Goal: Task Accomplishment & Management: Find specific page/section

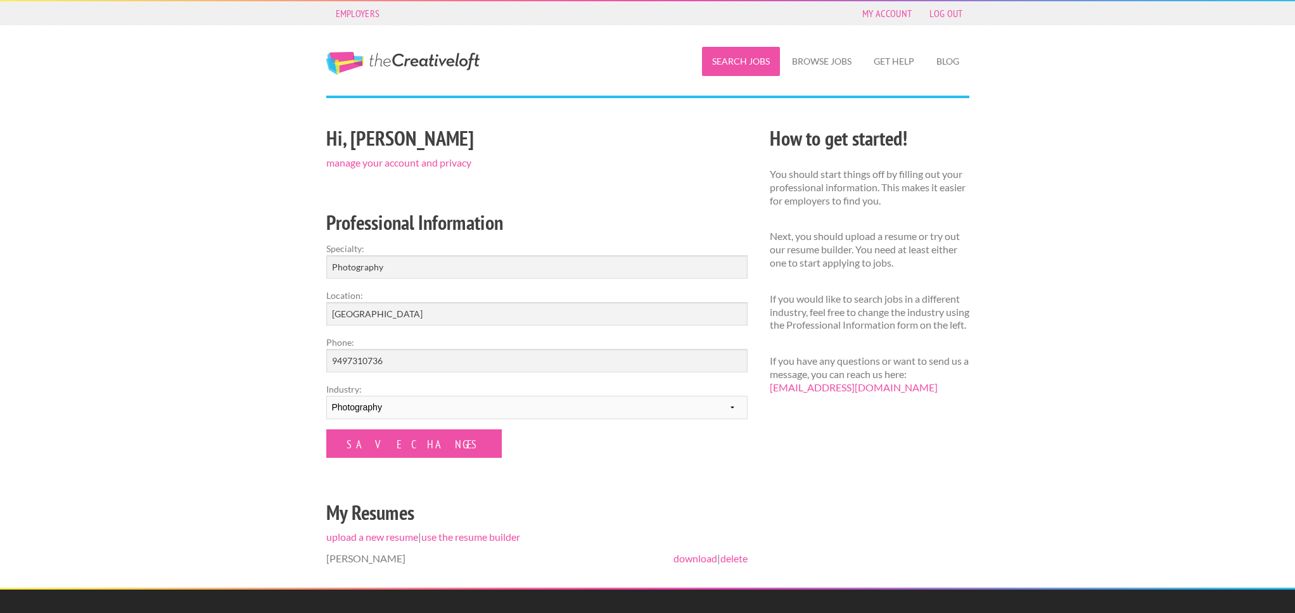
click at [753, 66] on link "Search Jobs" at bounding box center [741, 61] width 78 height 29
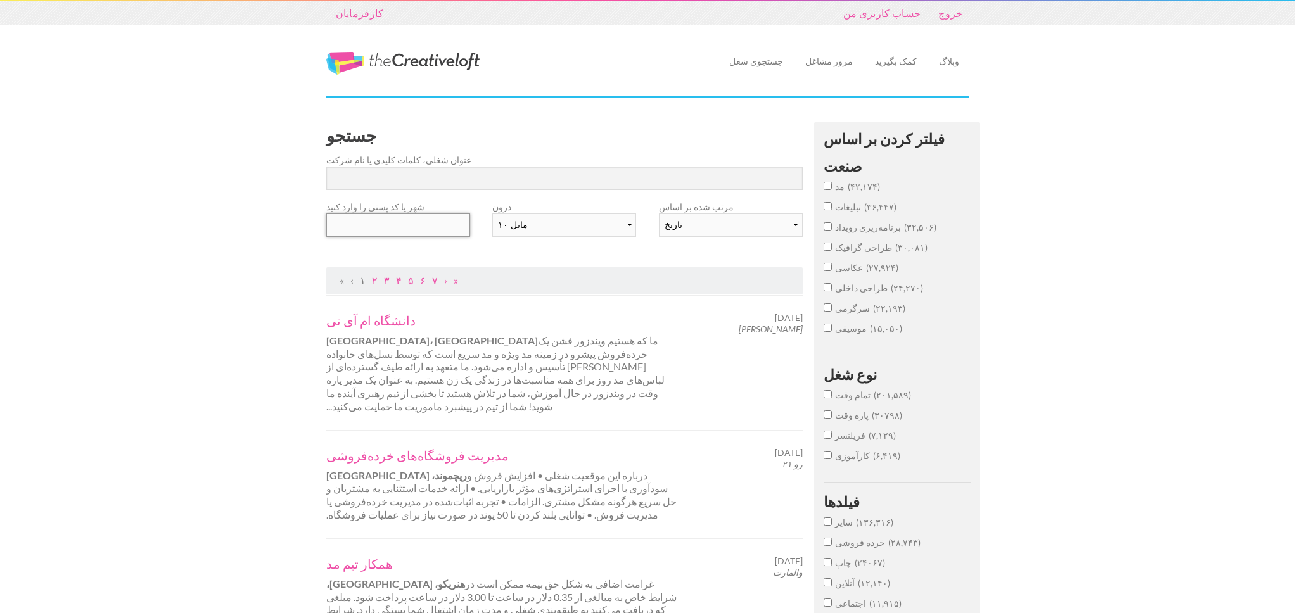
click at [445, 229] on input "text" at bounding box center [398, 225] width 144 height 23
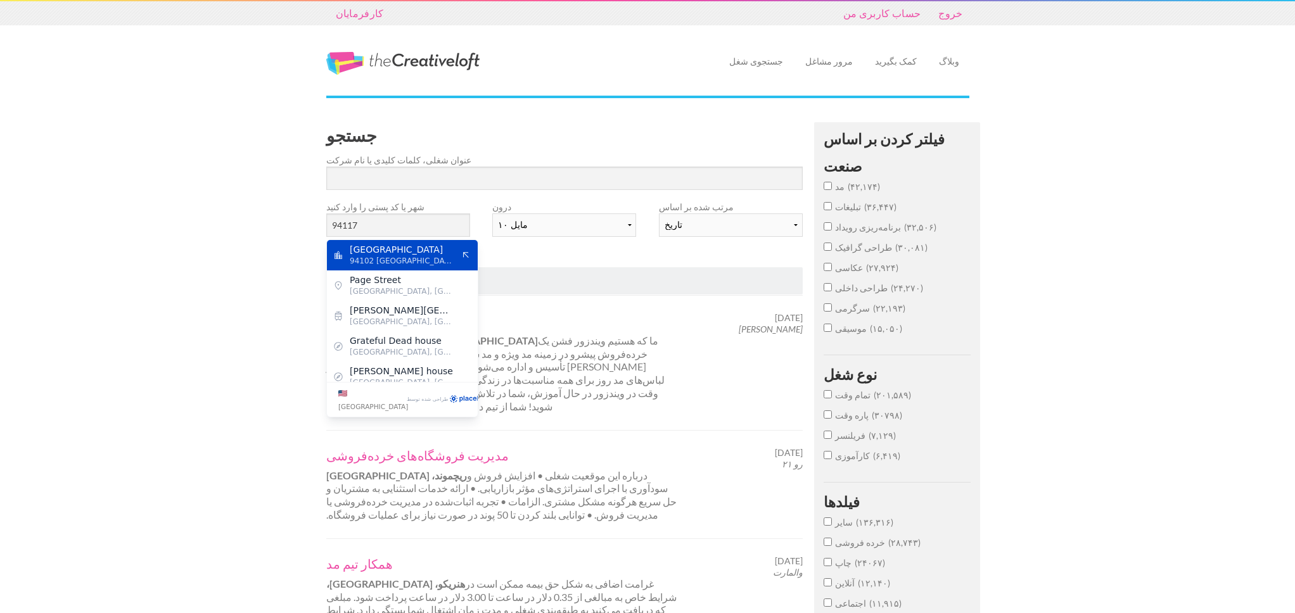
click at [447, 253] on span "[GEOGRAPHIC_DATA]" at bounding box center [402, 249] width 104 height 11
type input "[GEOGRAPHIC_DATA]"
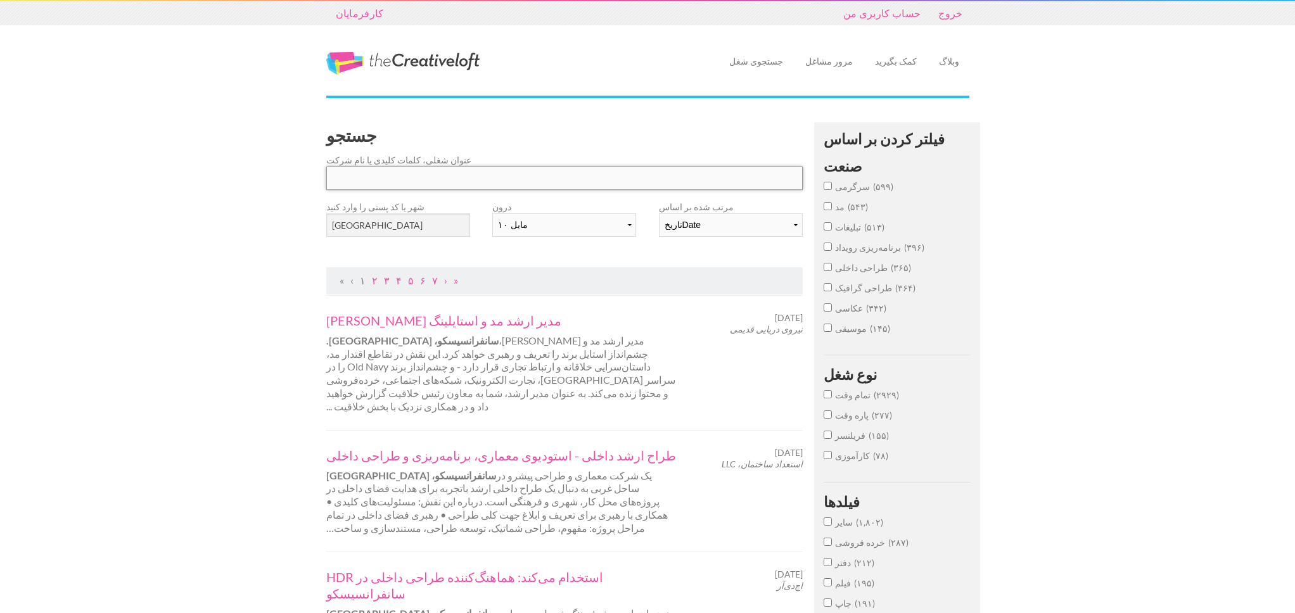
click at [455, 174] on input "جستجو" at bounding box center [564, 178] width 477 height 23
click button "submit" at bounding box center [0, 0] width 0 height 0
click at [831, 311] on input "عکاسی ۳۴۲" at bounding box center [828, 308] width 8 height 8
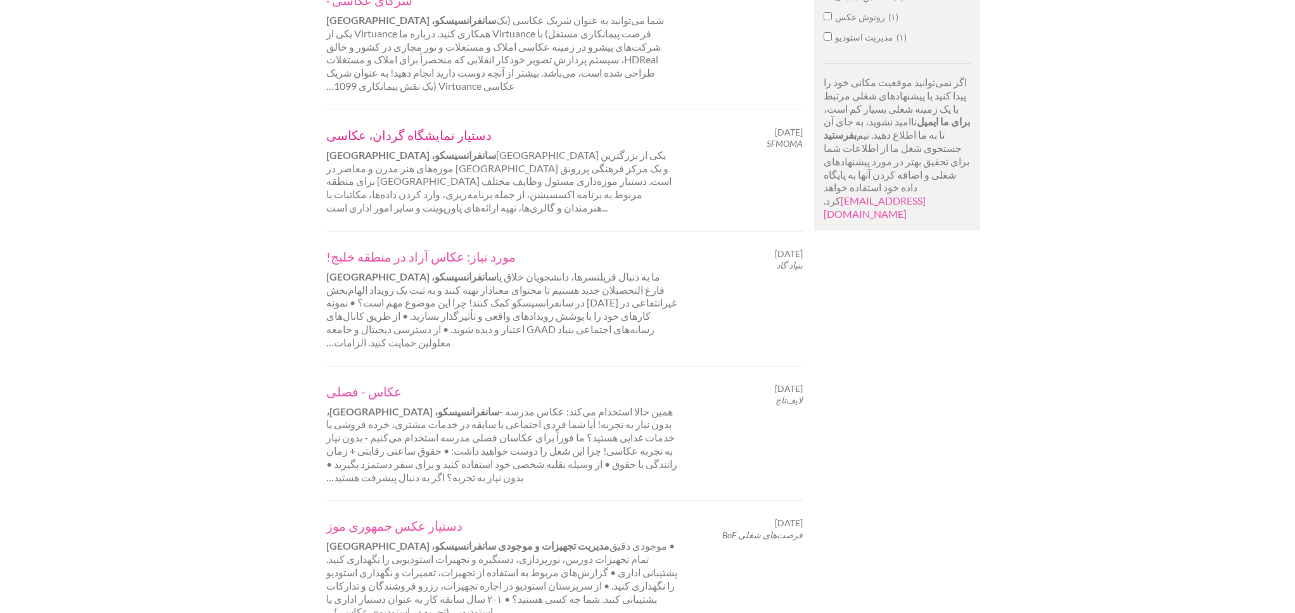
scroll to position [1009, 0]
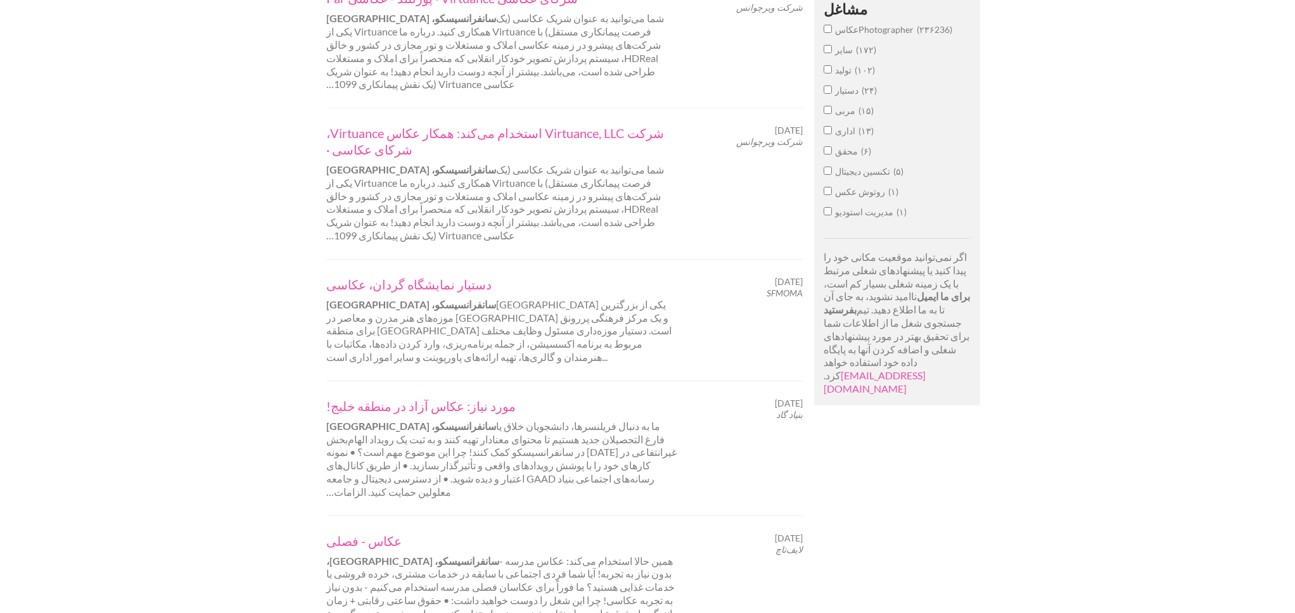
scroll to position [1072, 0]
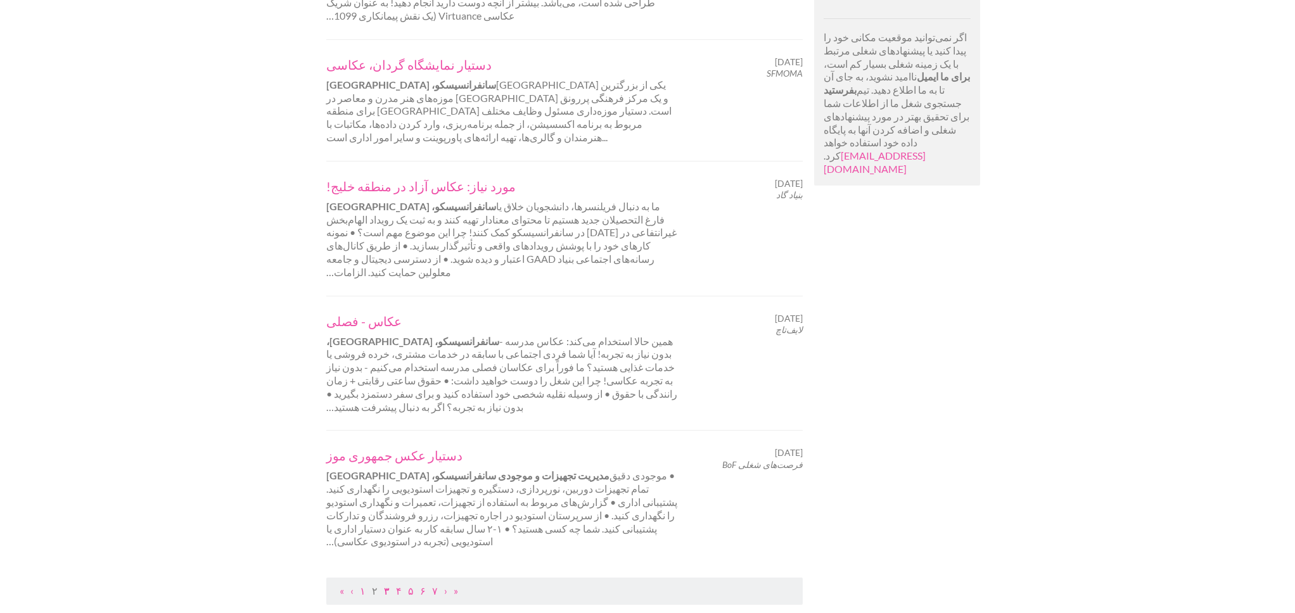
click at [384, 585] on font "۳" at bounding box center [387, 591] width 6 height 12
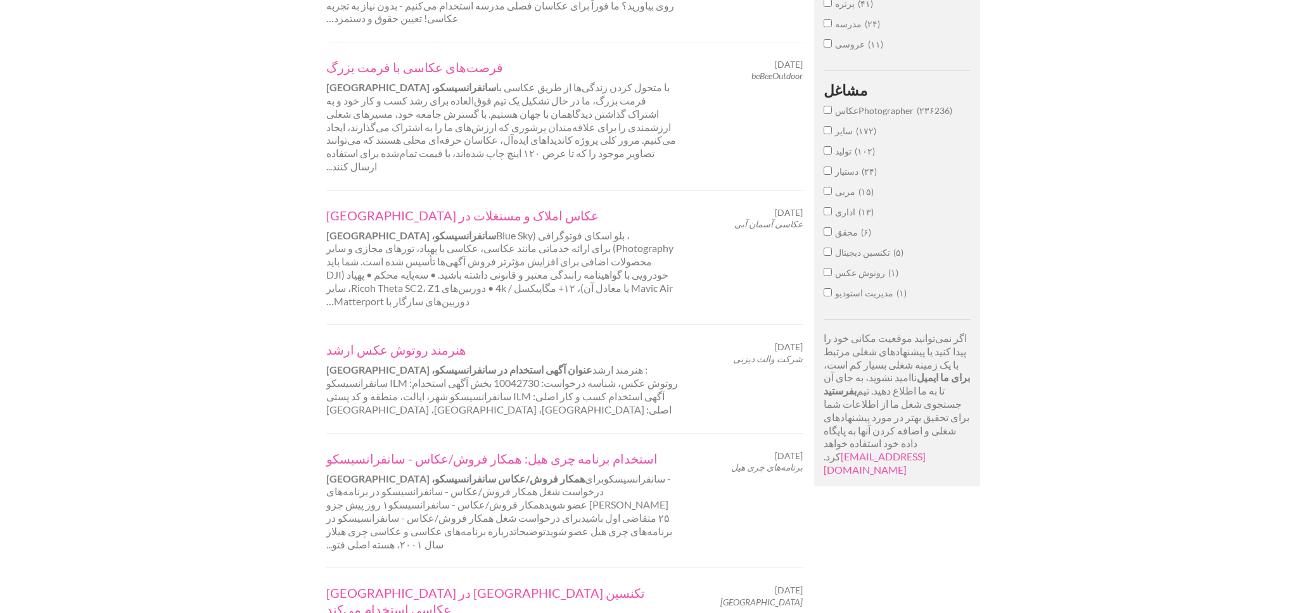
scroll to position [832, 0]
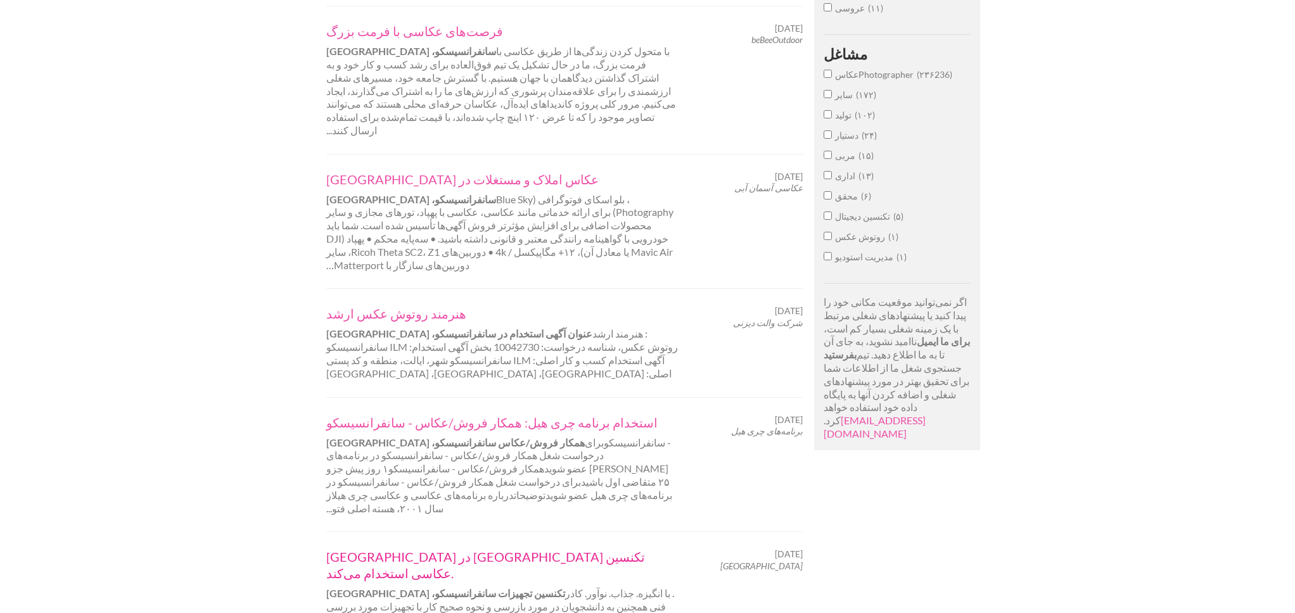
click at [544, 549] on font "[GEOGRAPHIC_DATA] در [GEOGRAPHIC_DATA] تکنسین عکاسی استخدام می‌کند." at bounding box center [485, 565] width 319 height 32
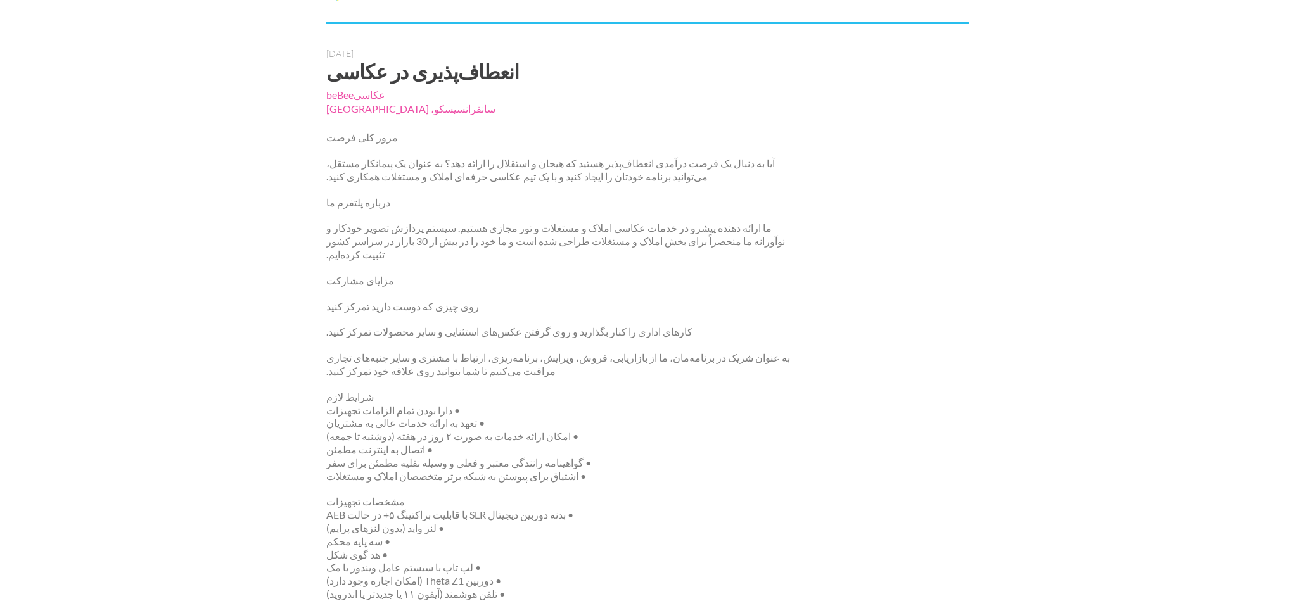
scroll to position [132, 0]
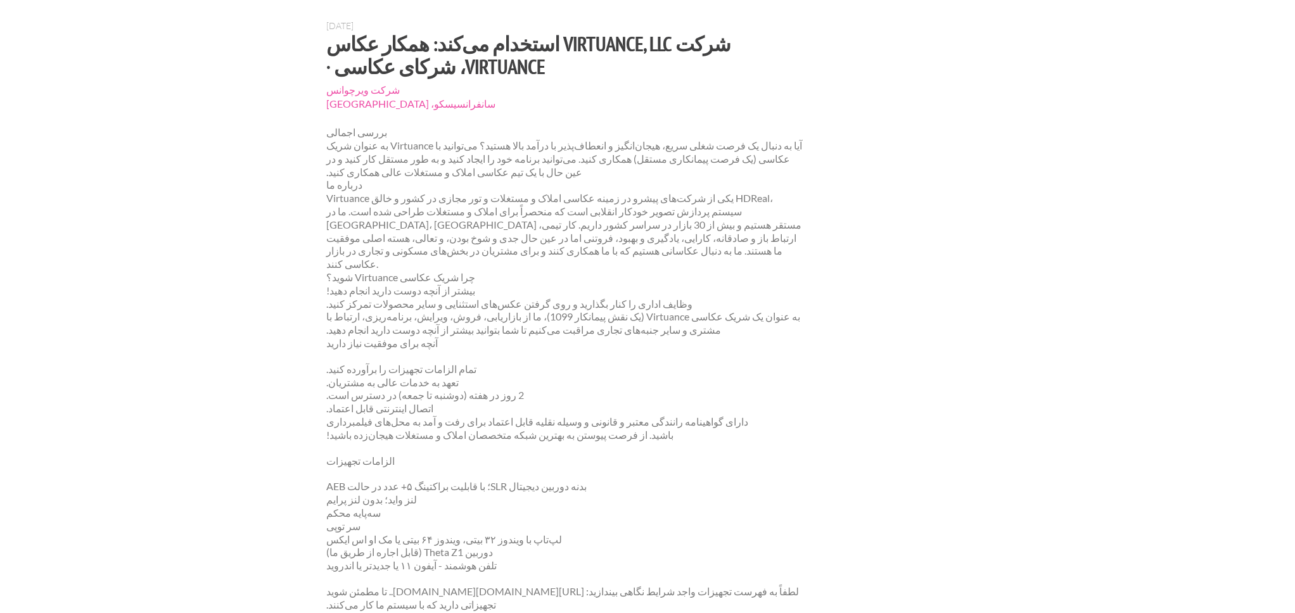
scroll to position [110, 0]
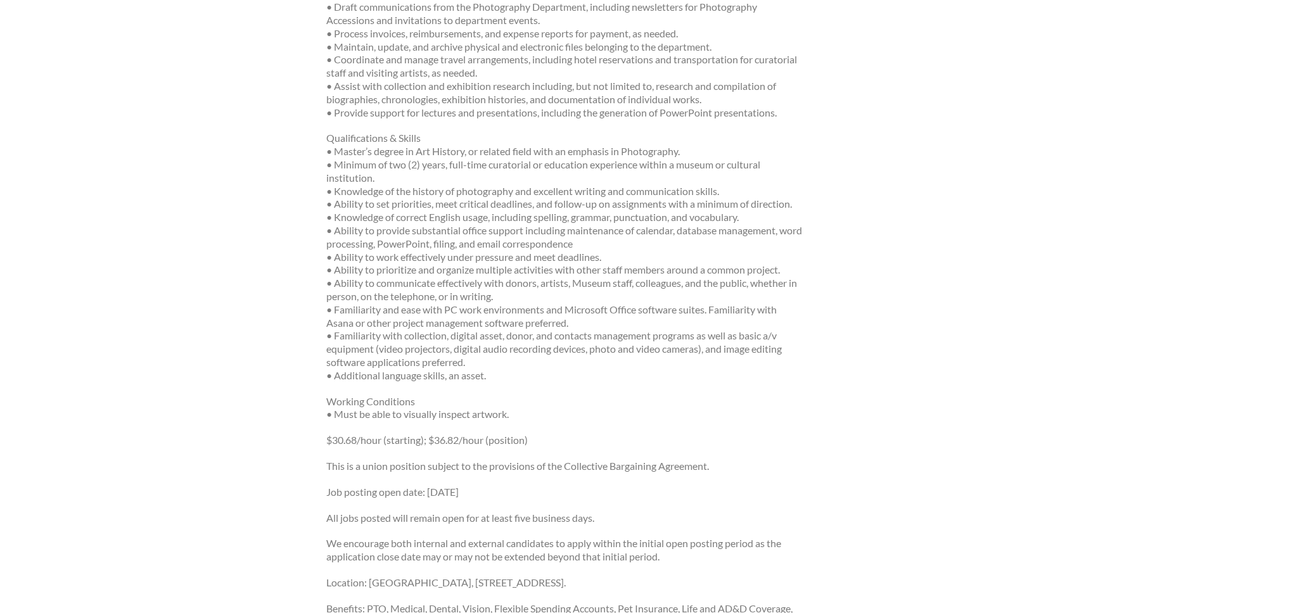
scroll to position [1332, 0]
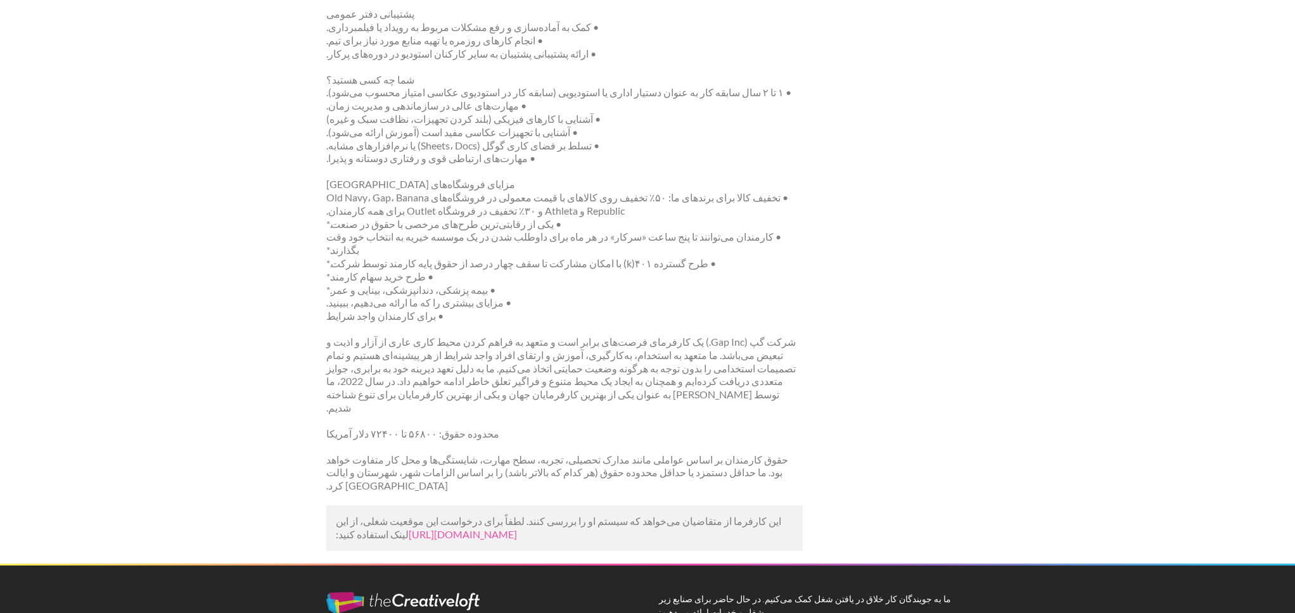
scroll to position [876, 0]
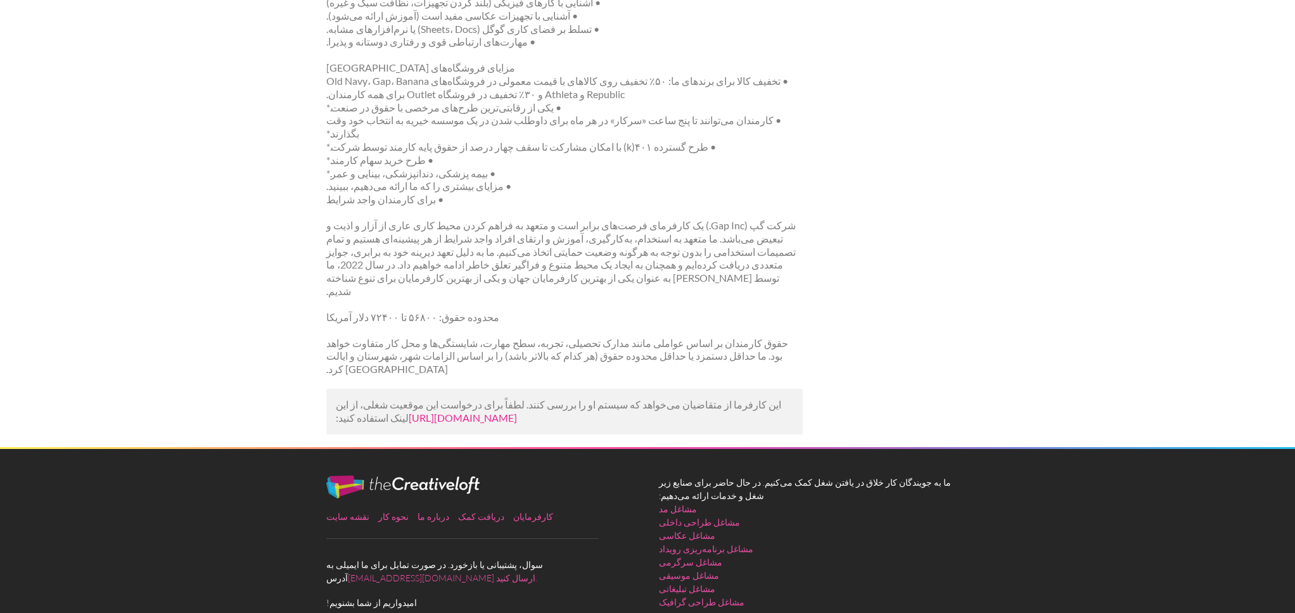
click at [497, 412] on font "https://www.linkedin.com/jobs/view/banana-republic-photo-assistant-at-bof-caree…" at bounding box center [463, 418] width 108 height 12
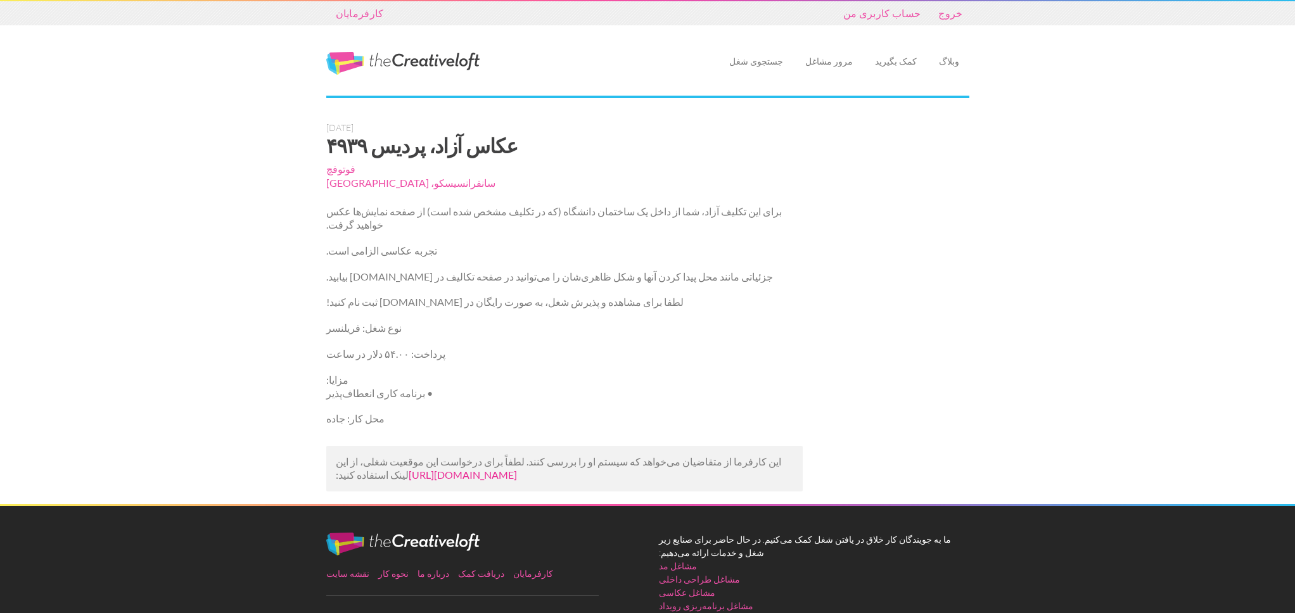
click at [427, 481] on font "https://www.glassdoor.com/job-listing/freelance-photographer-campus-4939-fotofe…" at bounding box center [463, 475] width 108 height 12
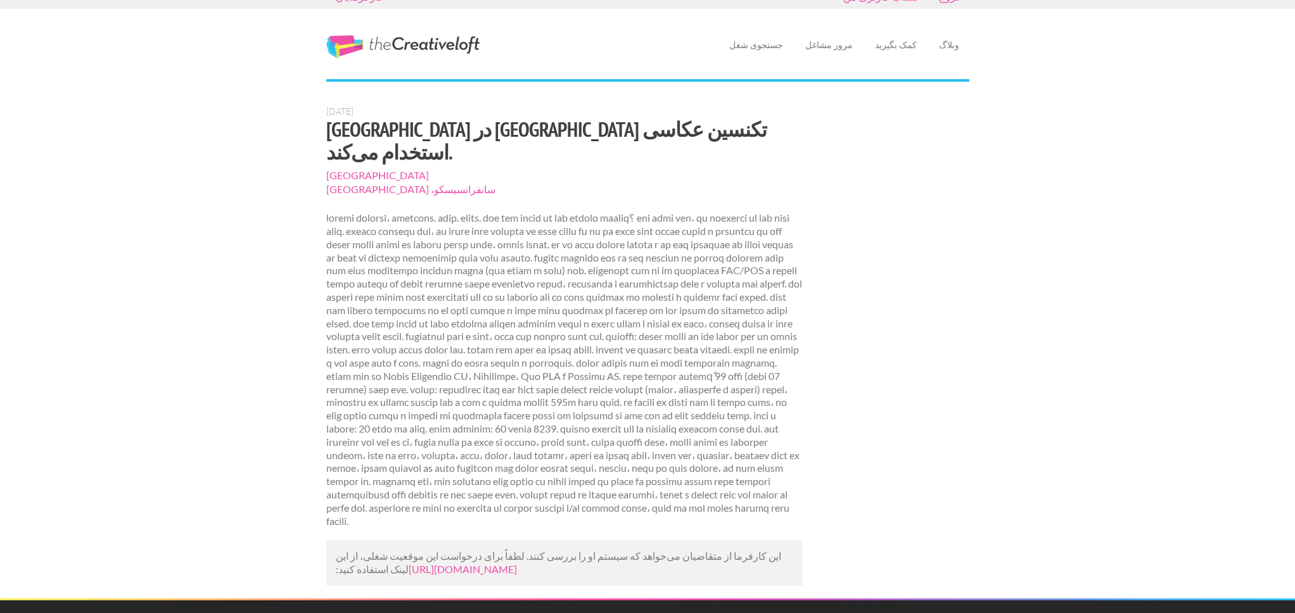
scroll to position [110, 0]
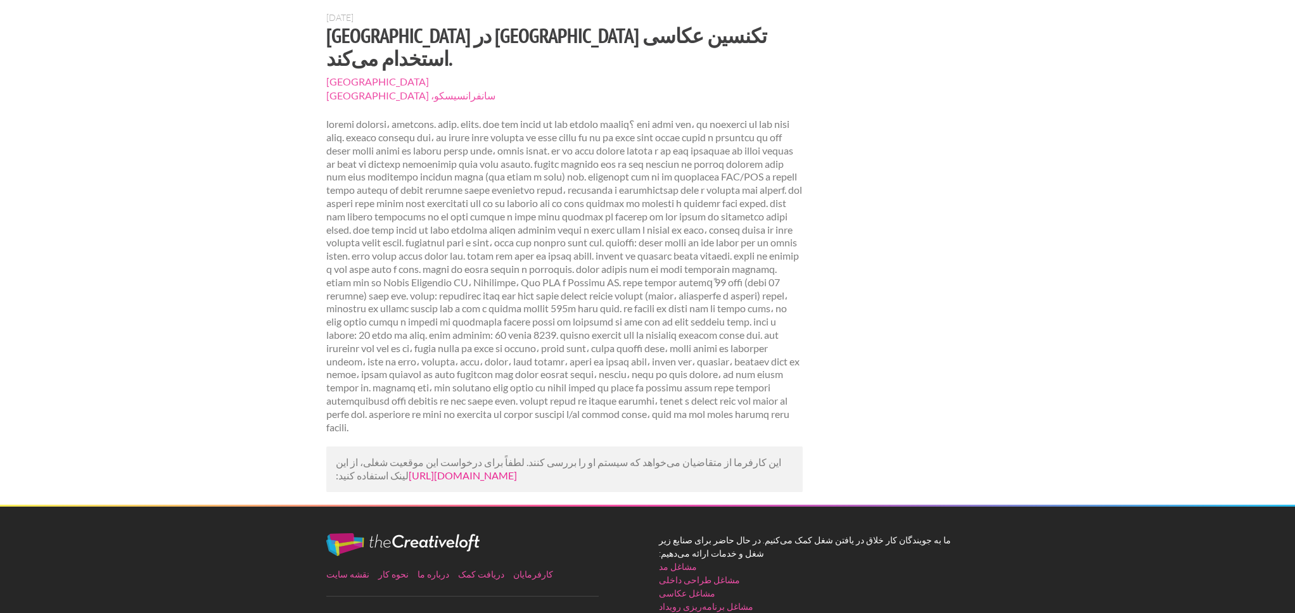
click at [412, 470] on font "[URL][DOMAIN_NAME]" at bounding box center [463, 476] width 108 height 12
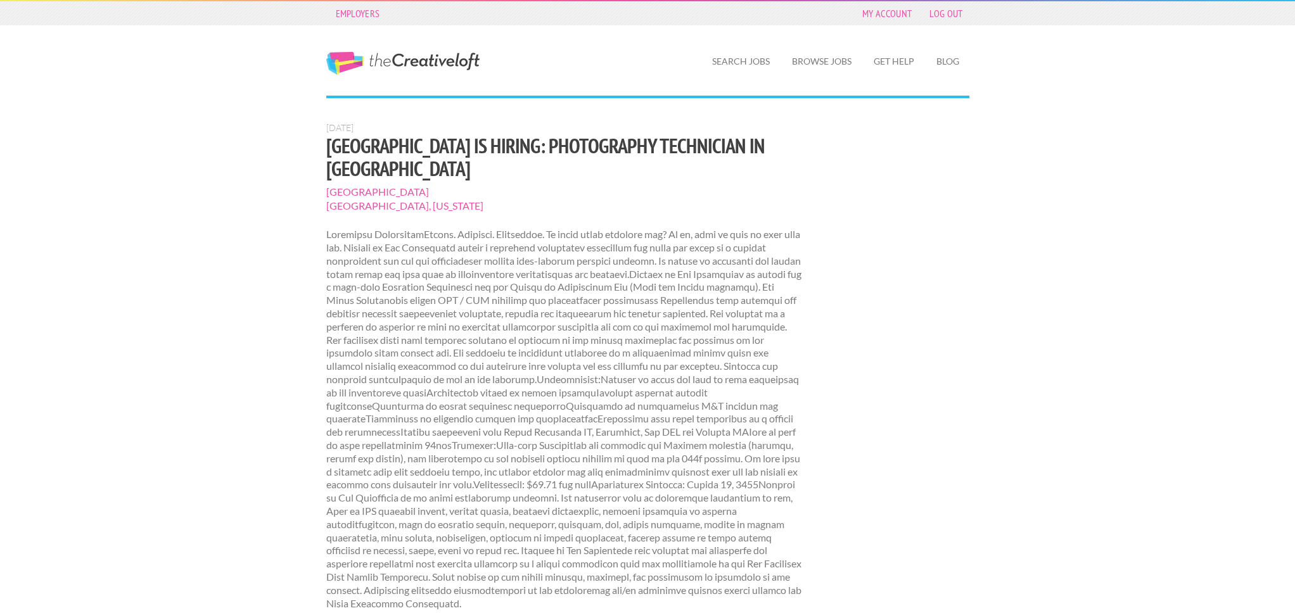
scroll to position [110, 0]
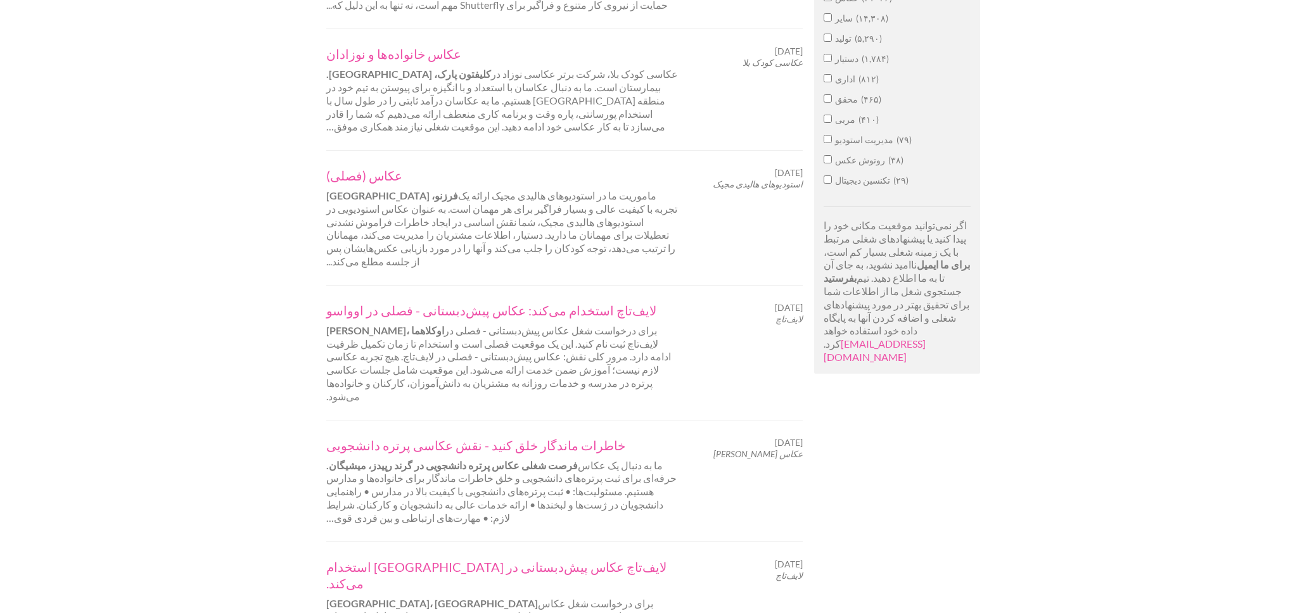
scroll to position [1156, 0]
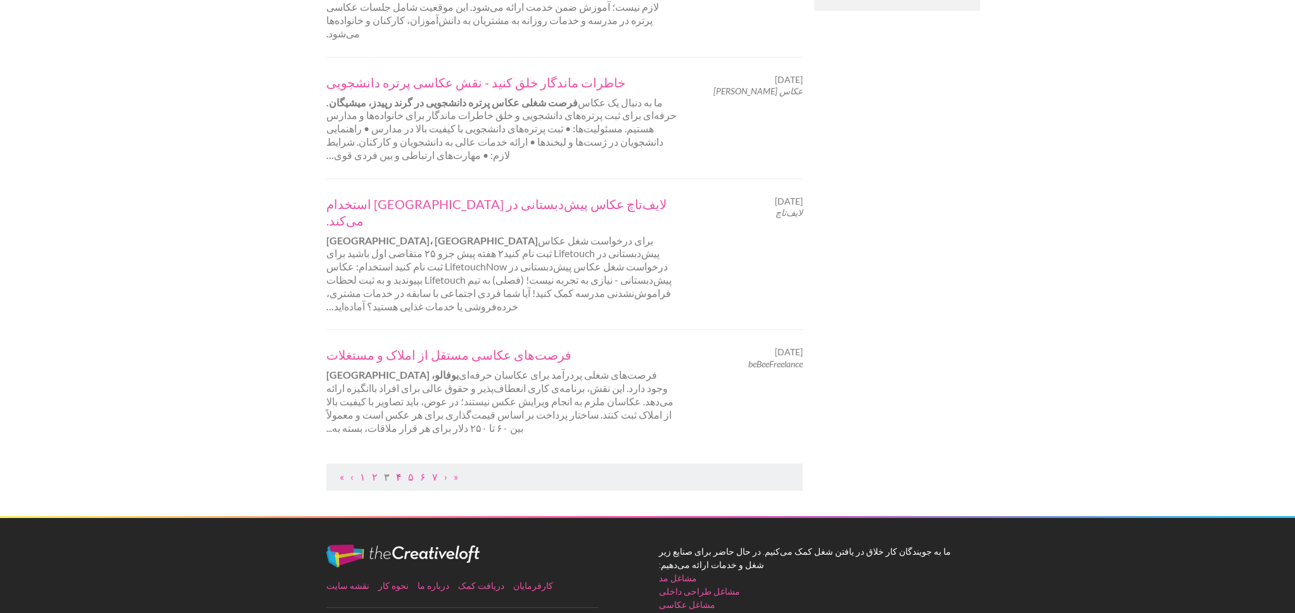
click at [399, 471] on font "۴" at bounding box center [399, 477] width 6 height 12
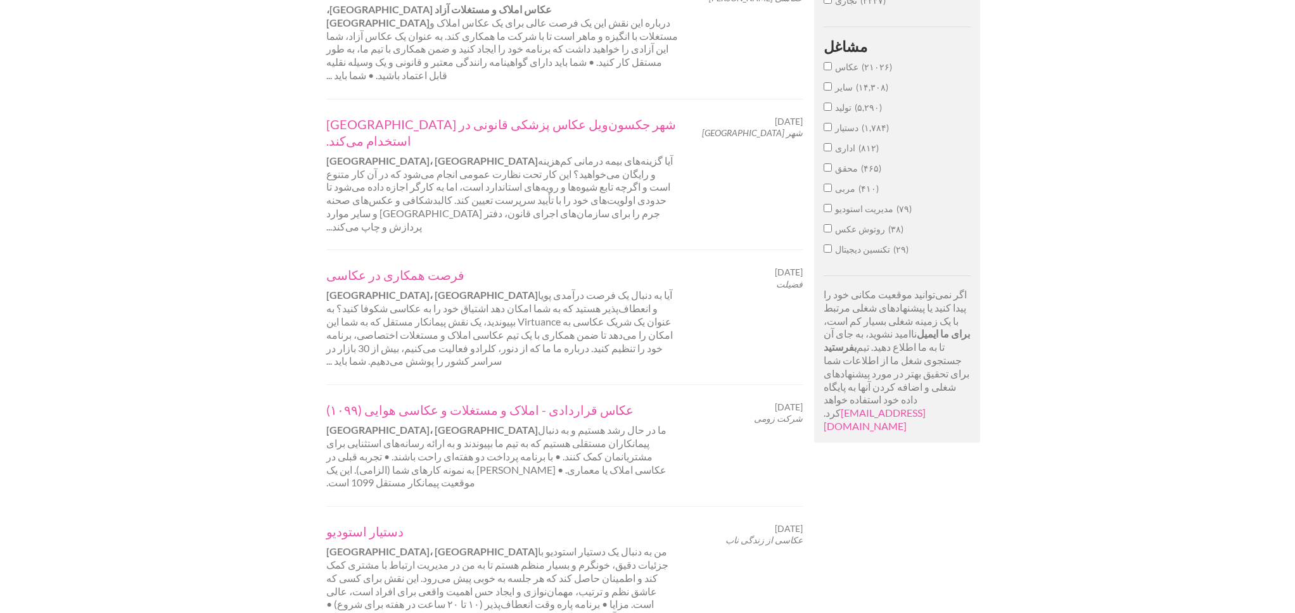
scroll to position [757, 0]
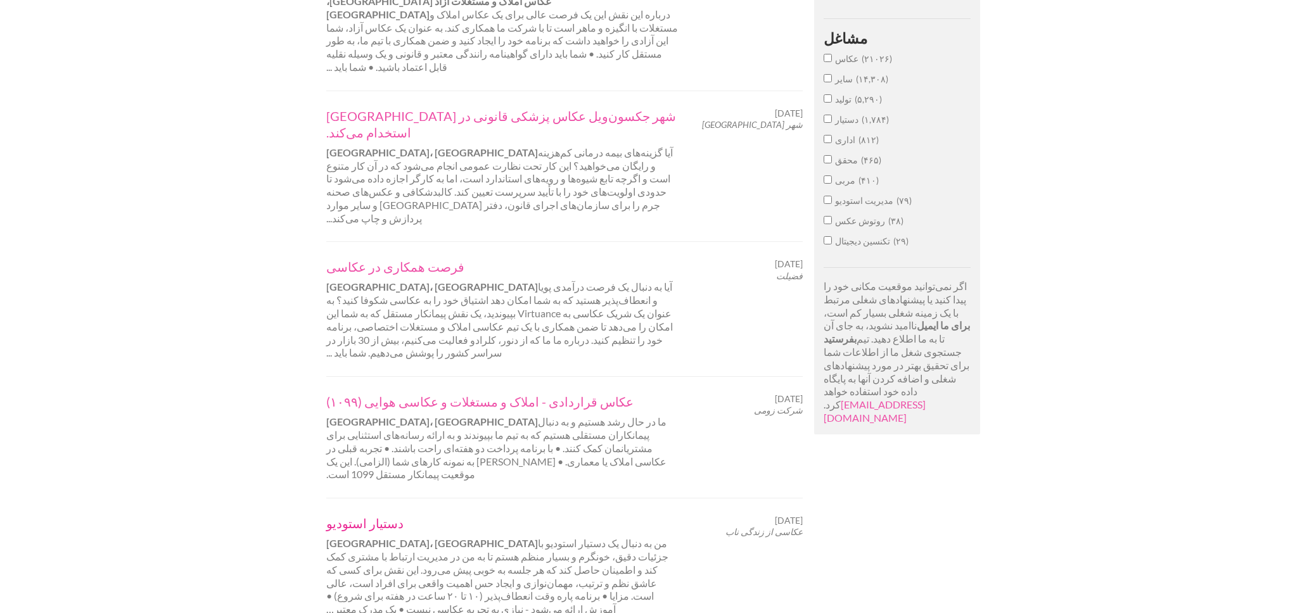
click at [375, 516] on font "دستیار استودیو" at bounding box center [364, 523] width 77 height 15
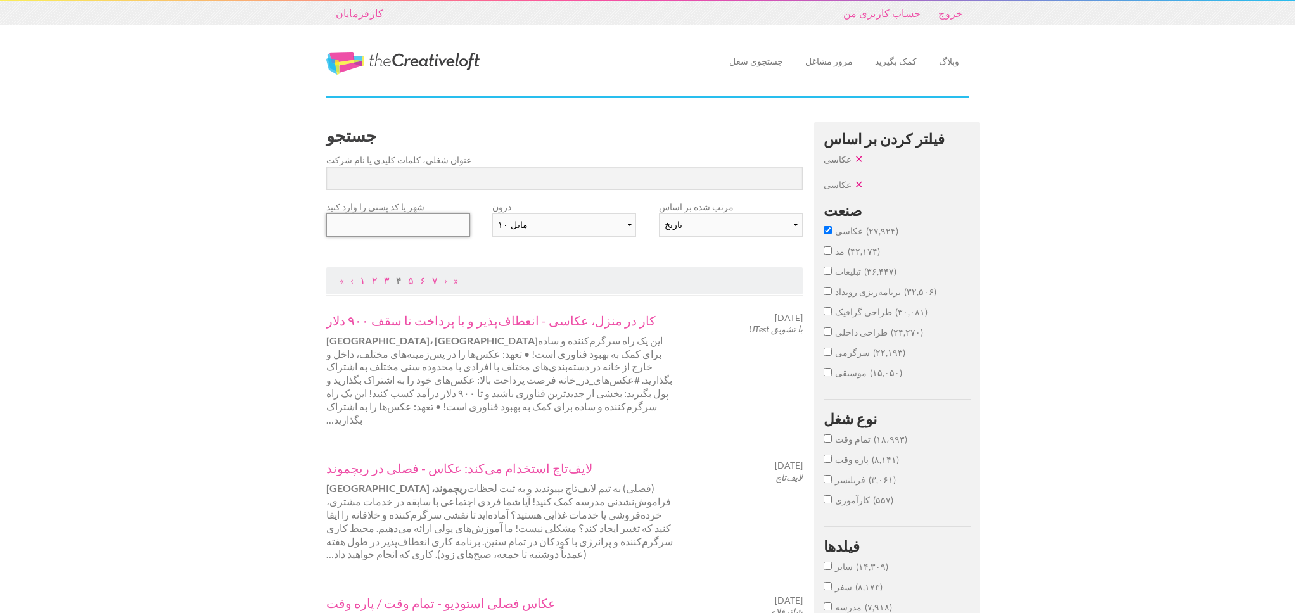
click at [399, 230] on input "text" at bounding box center [398, 225] width 144 height 23
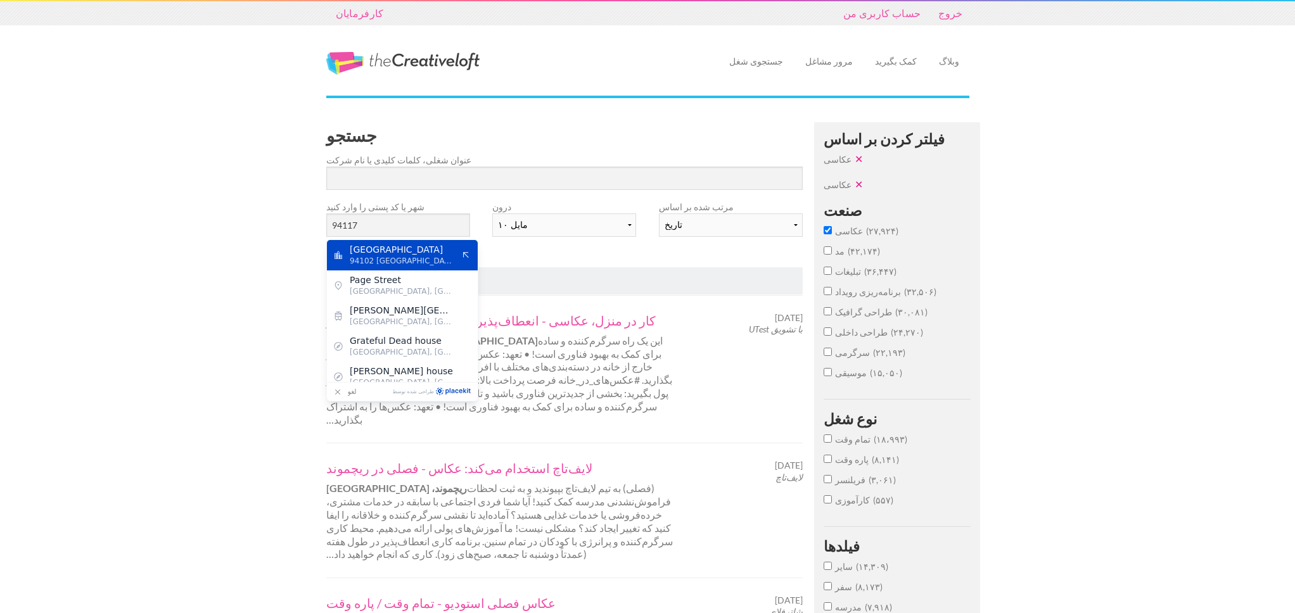
click at [425, 253] on span "San Francisco" at bounding box center [402, 249] width 104 height 11
type input "San Francisco"
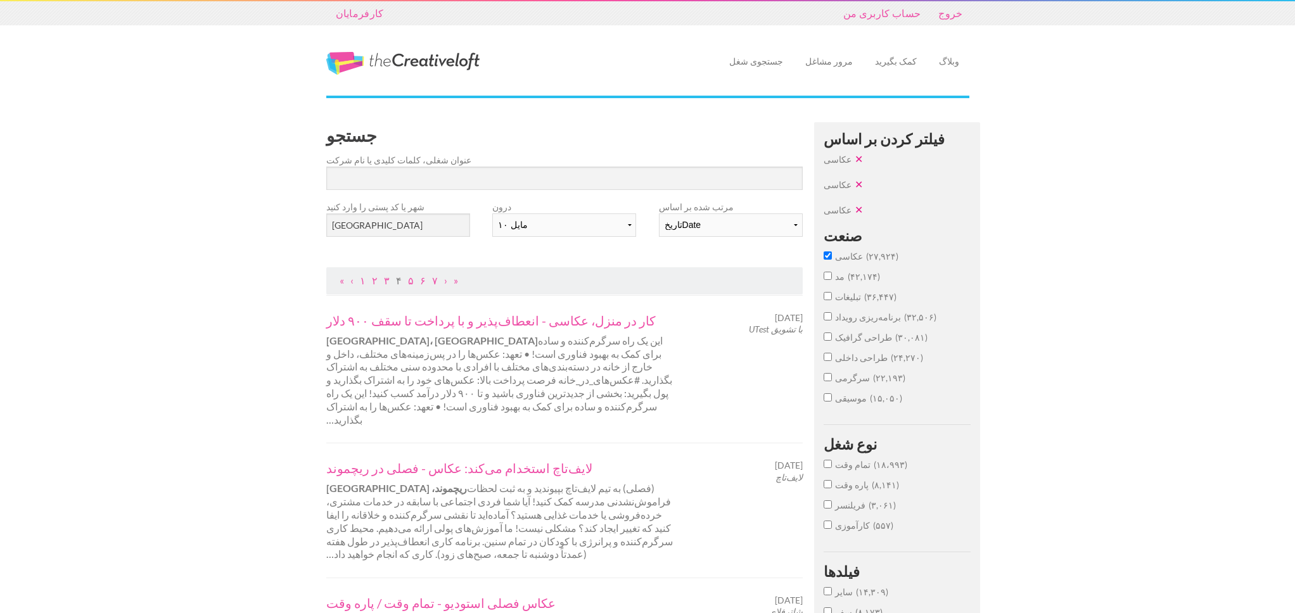
click at [830, 400] on input "موسیقی ۱۵,۰۵۰" at bounding box center [828, 398] width 8 height 8
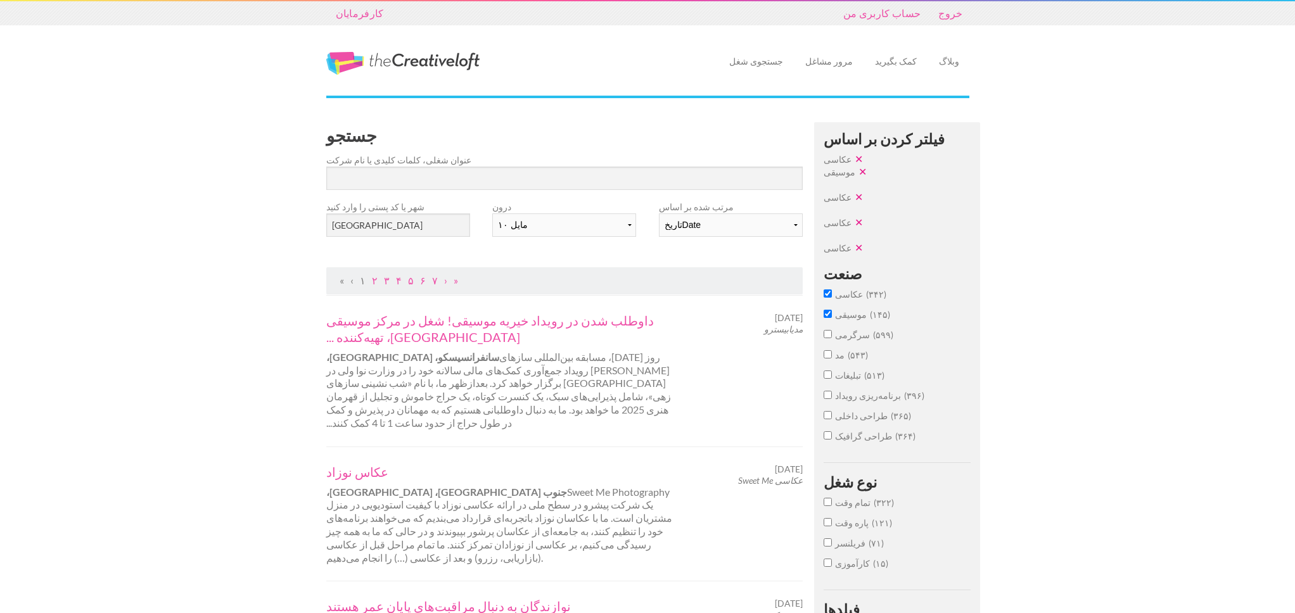
click at [828, 295] on input "عکاسی ۳۴۲" at bounding box center [828, 294] width 8 height 8
checkbox input "false"
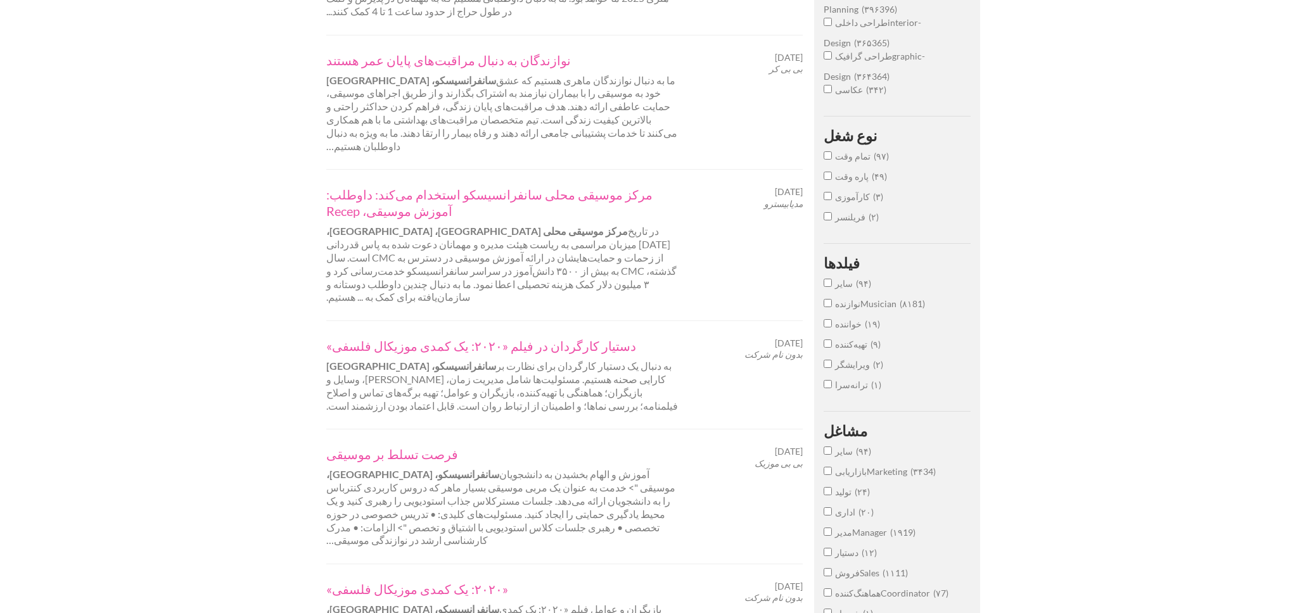
scroll to position [487, 0]
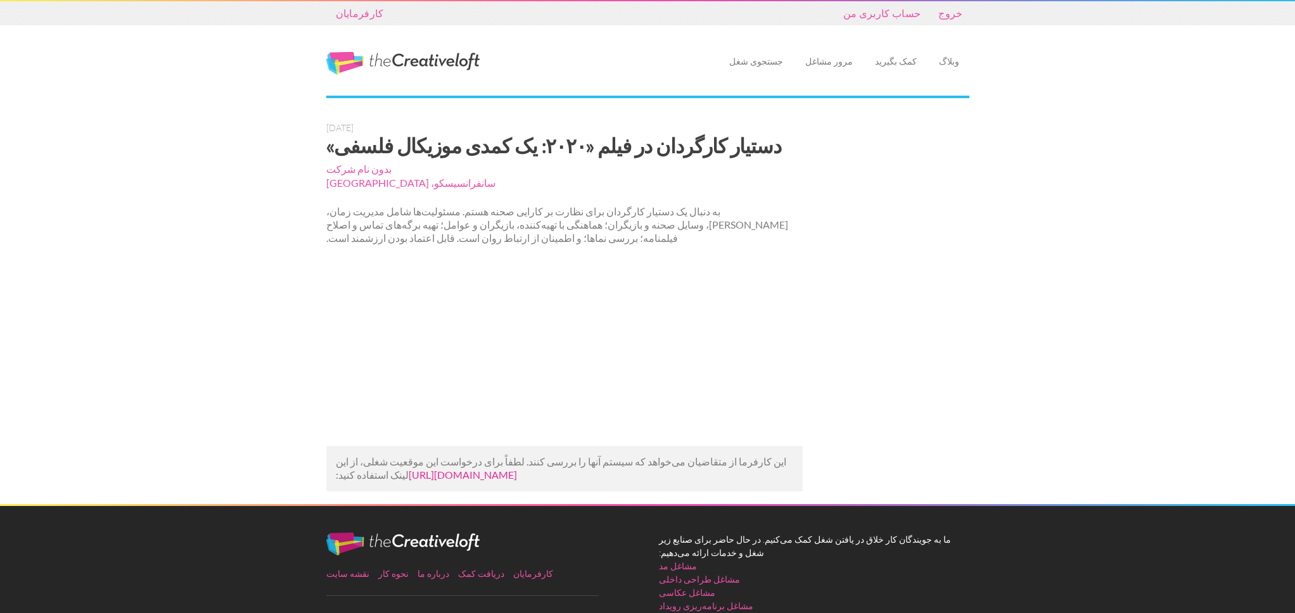
click at [409, 478] on font "[URL][DOMAIN_NAME]" at bounding box center [463, 475] width 108 height 12
